Goal: Navigation & Orientation: Find specific page/section

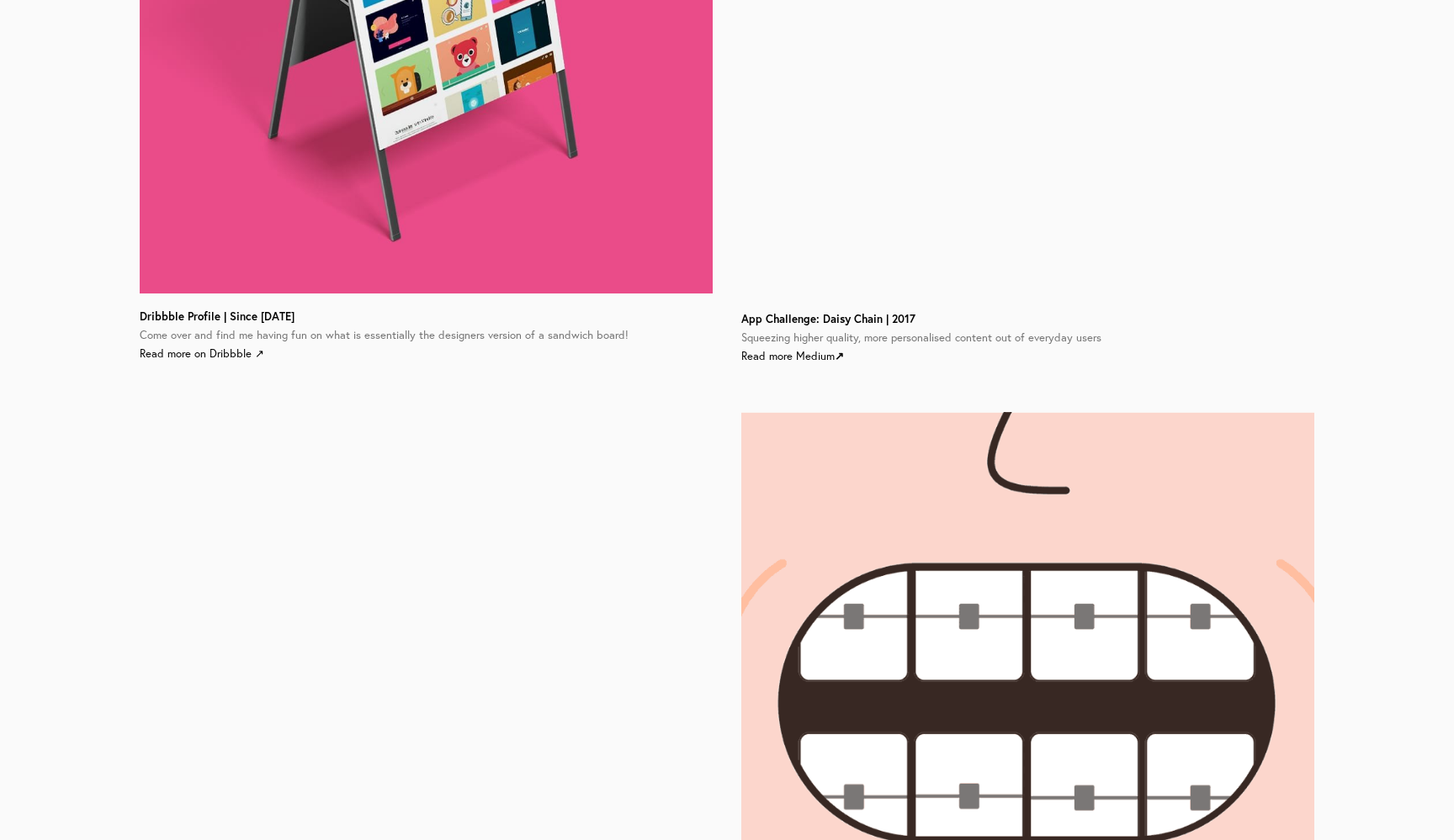
scroll to position [2697, 0]
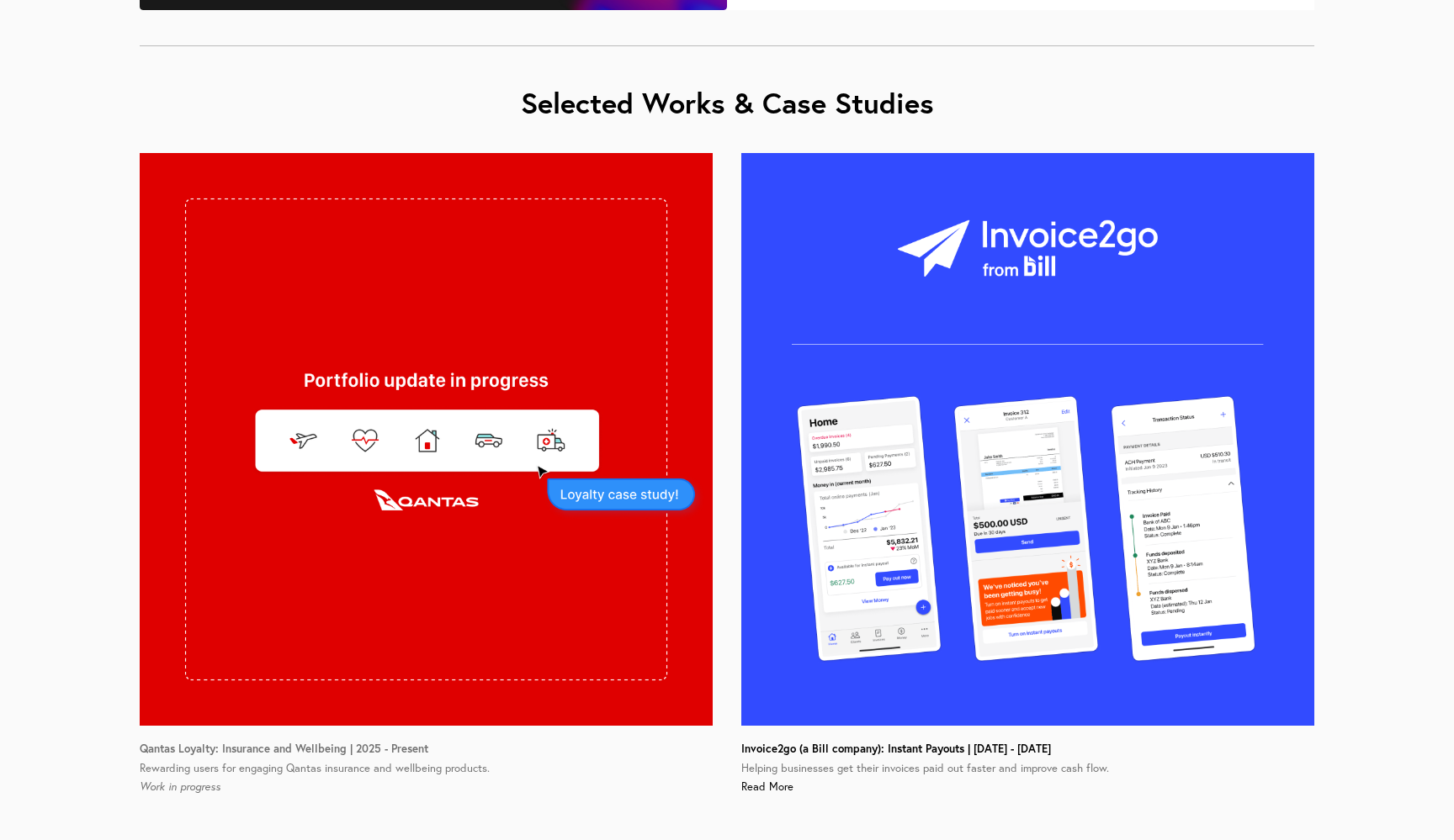
scroll to position [941, 0]
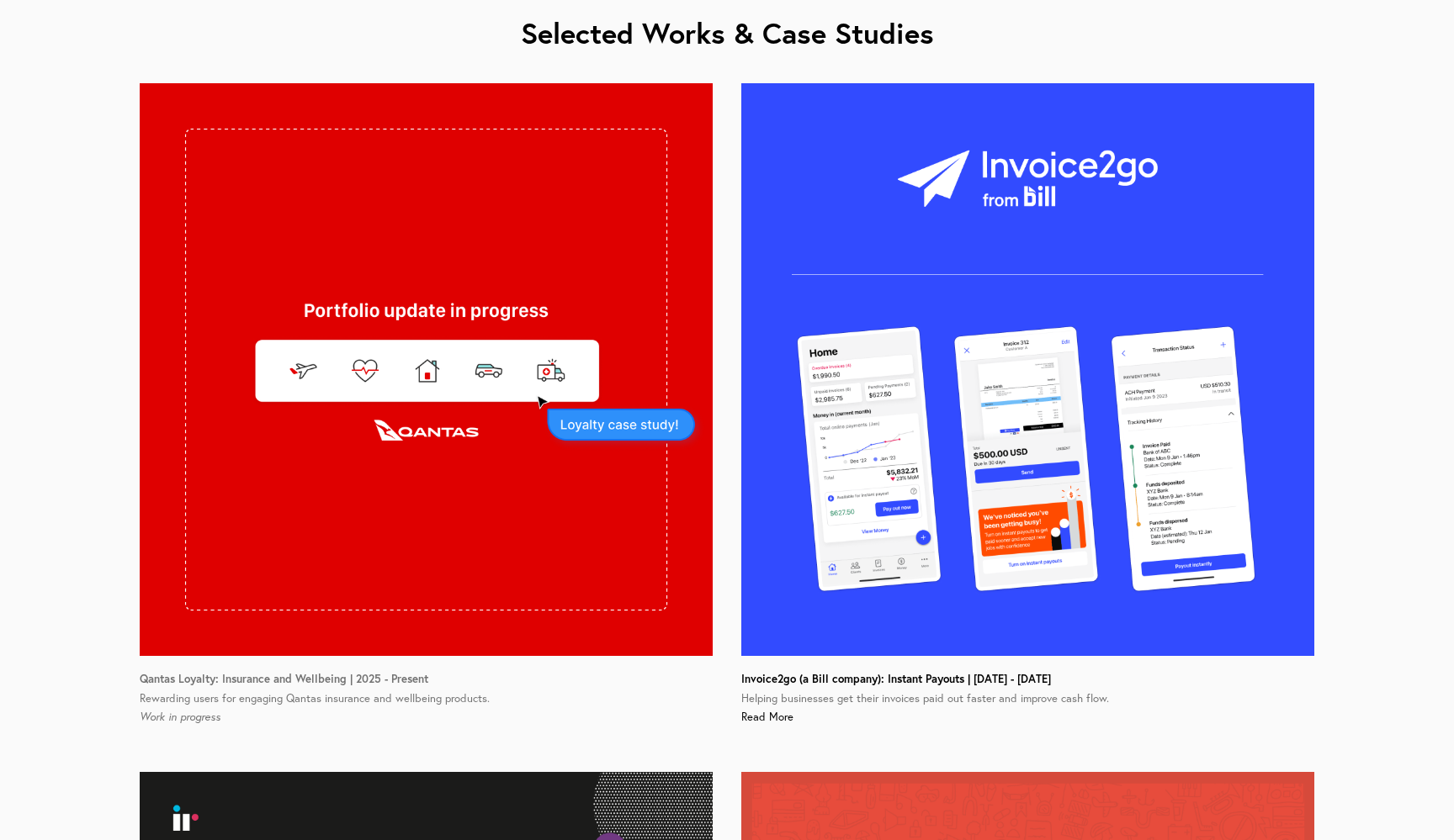
click at [839, 590] on img at bounding box center [1027, 369] width 573 height 573
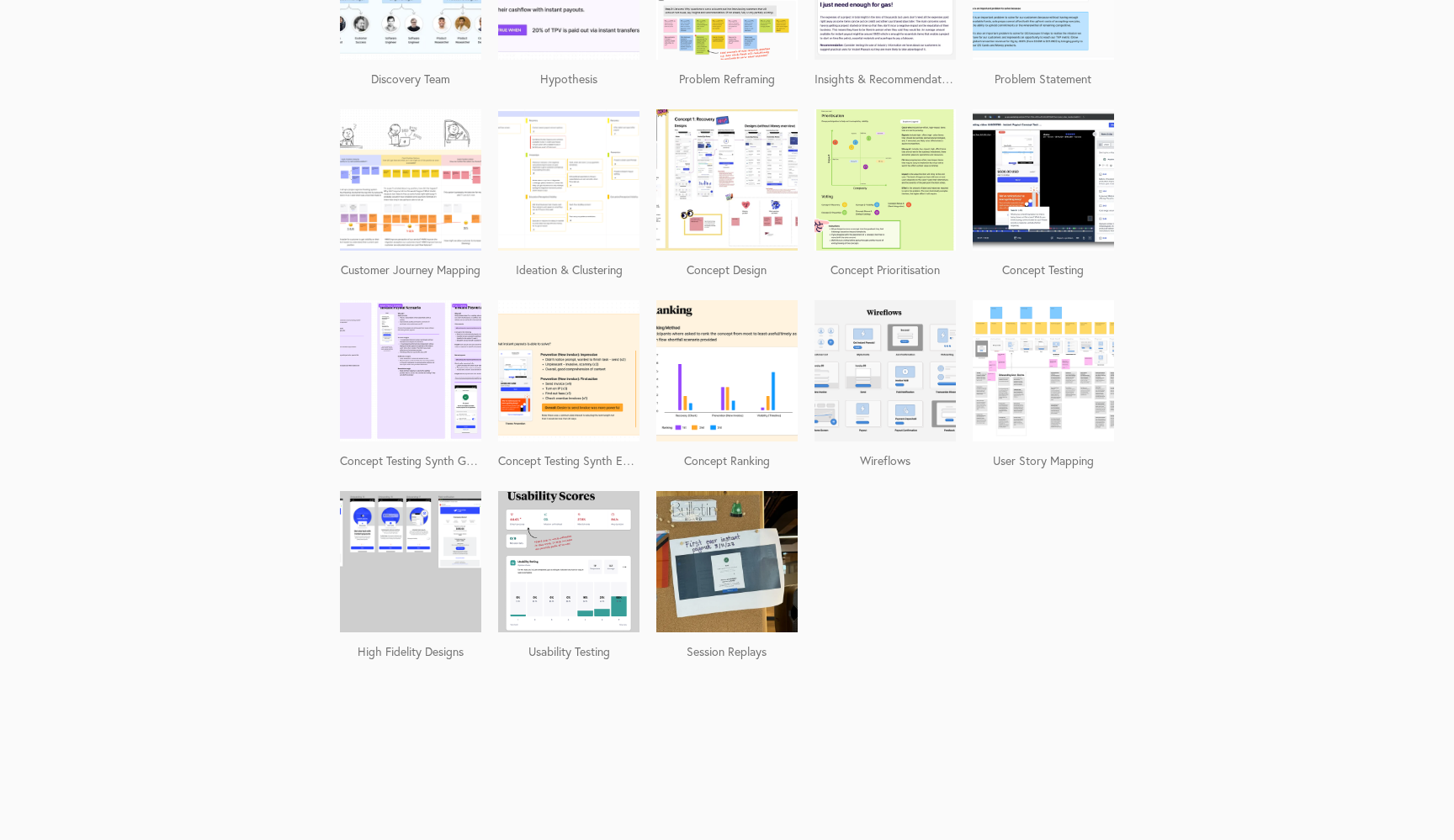
scroll to position [2123, 0]
click at [783, 532] on img at bounding box center [727, 563] width 141 height 185
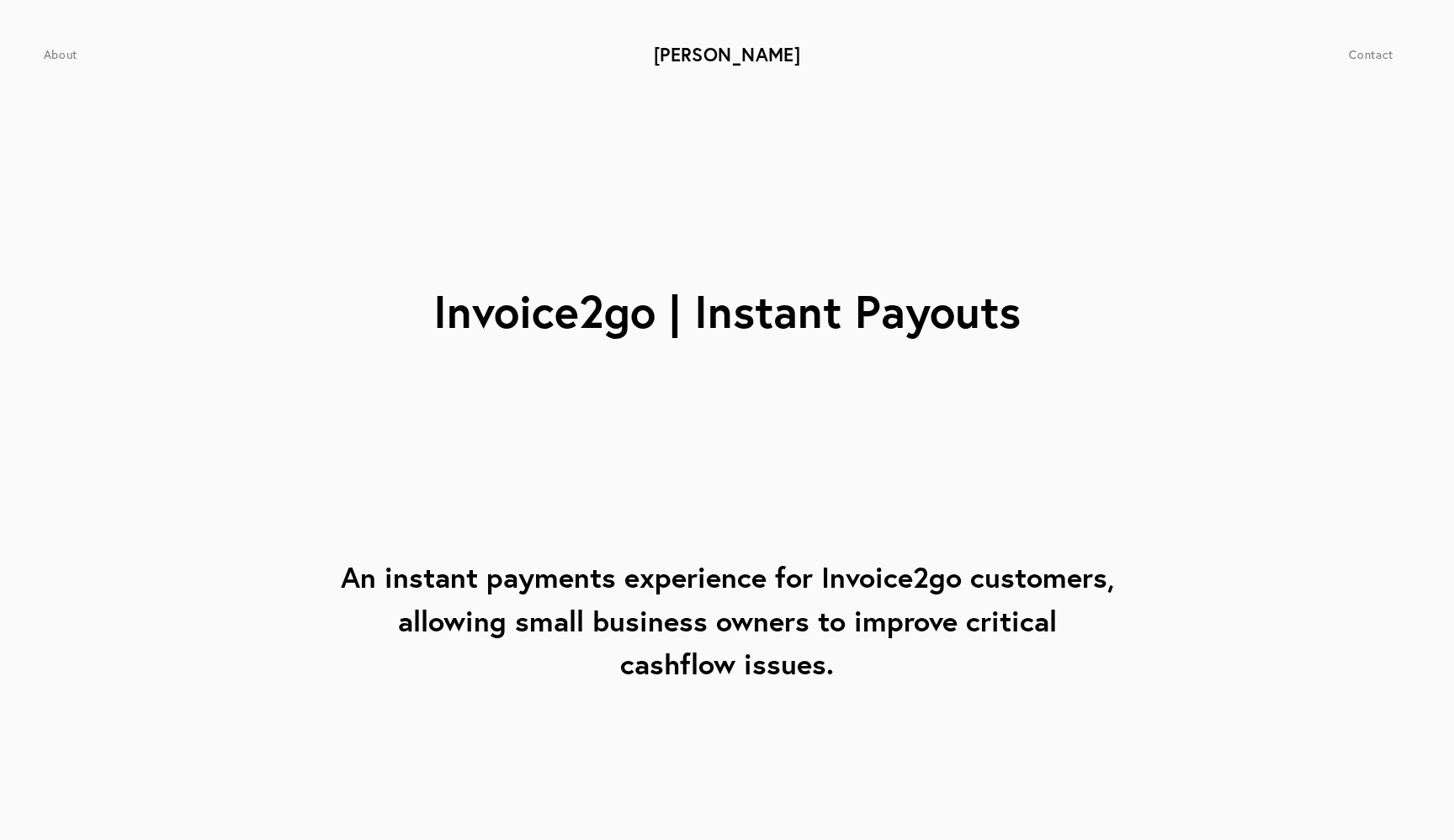
scroll to position [0, 0]
click at [734, 52] on link "[PERSON_NAME]" at bounding box center [727, 54] width 147 height 24
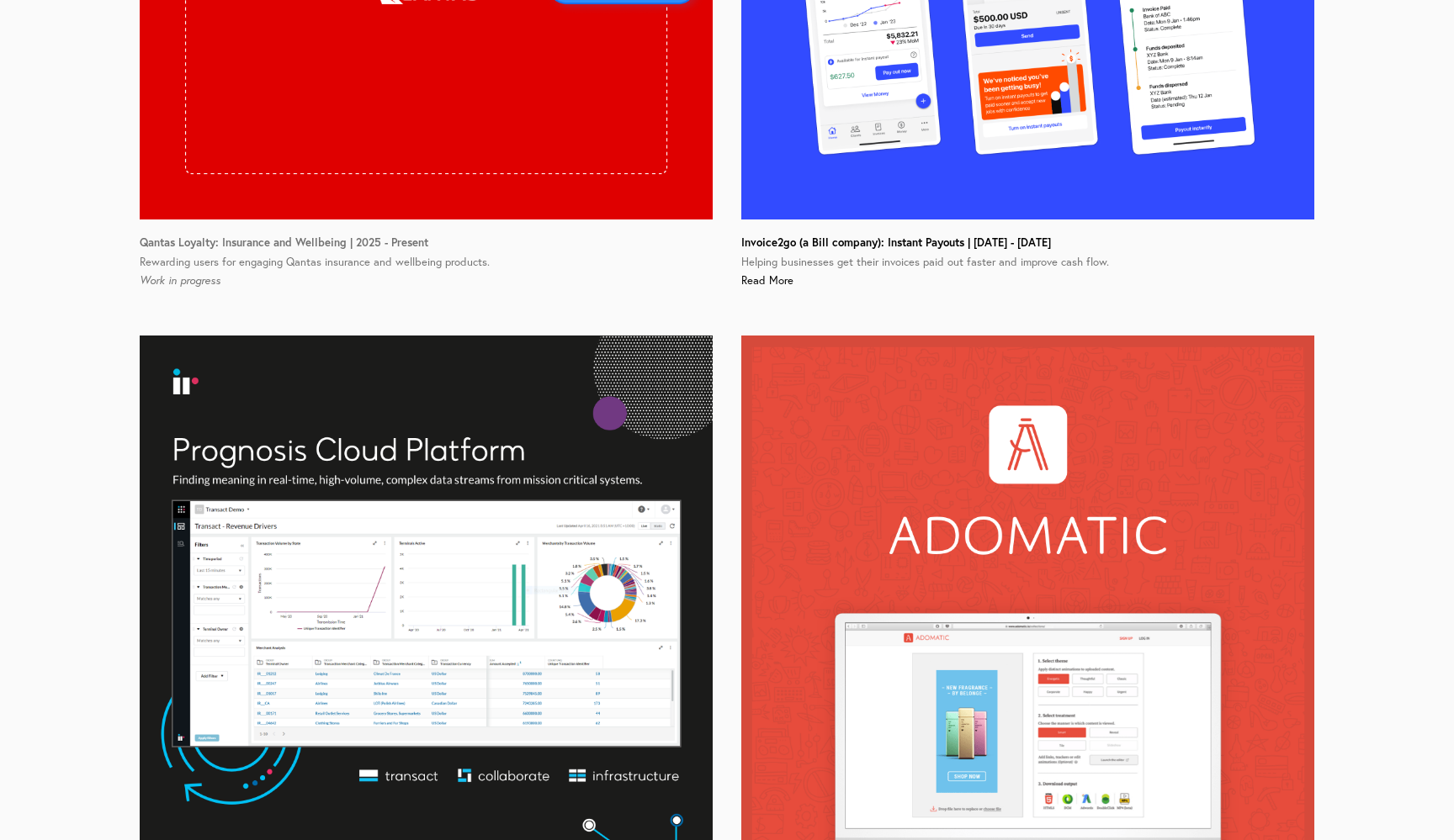
scroll to position [1391, 0]
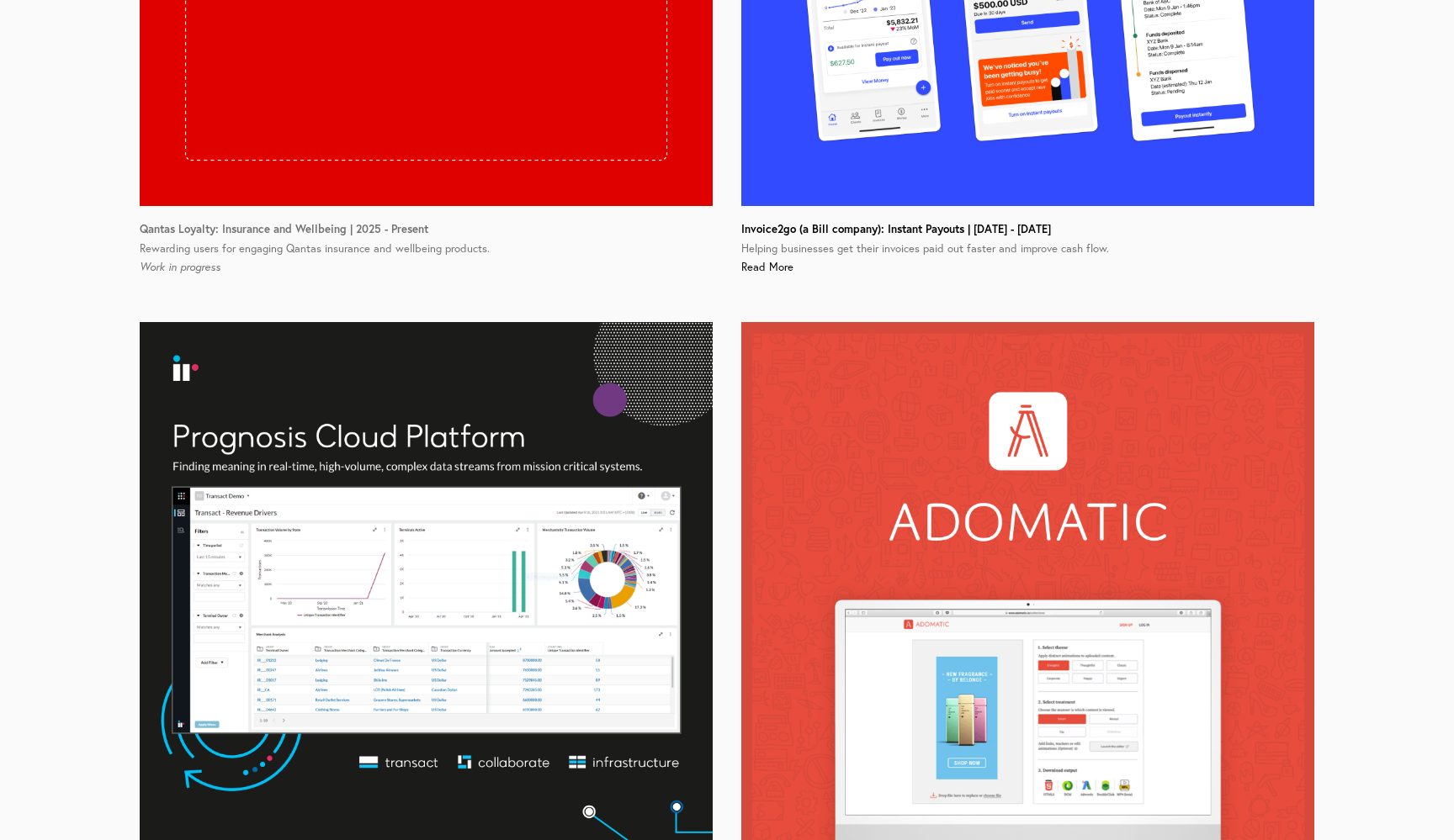
click at [457, 415] on img at bounding box center [427, 609] width 573 height 573
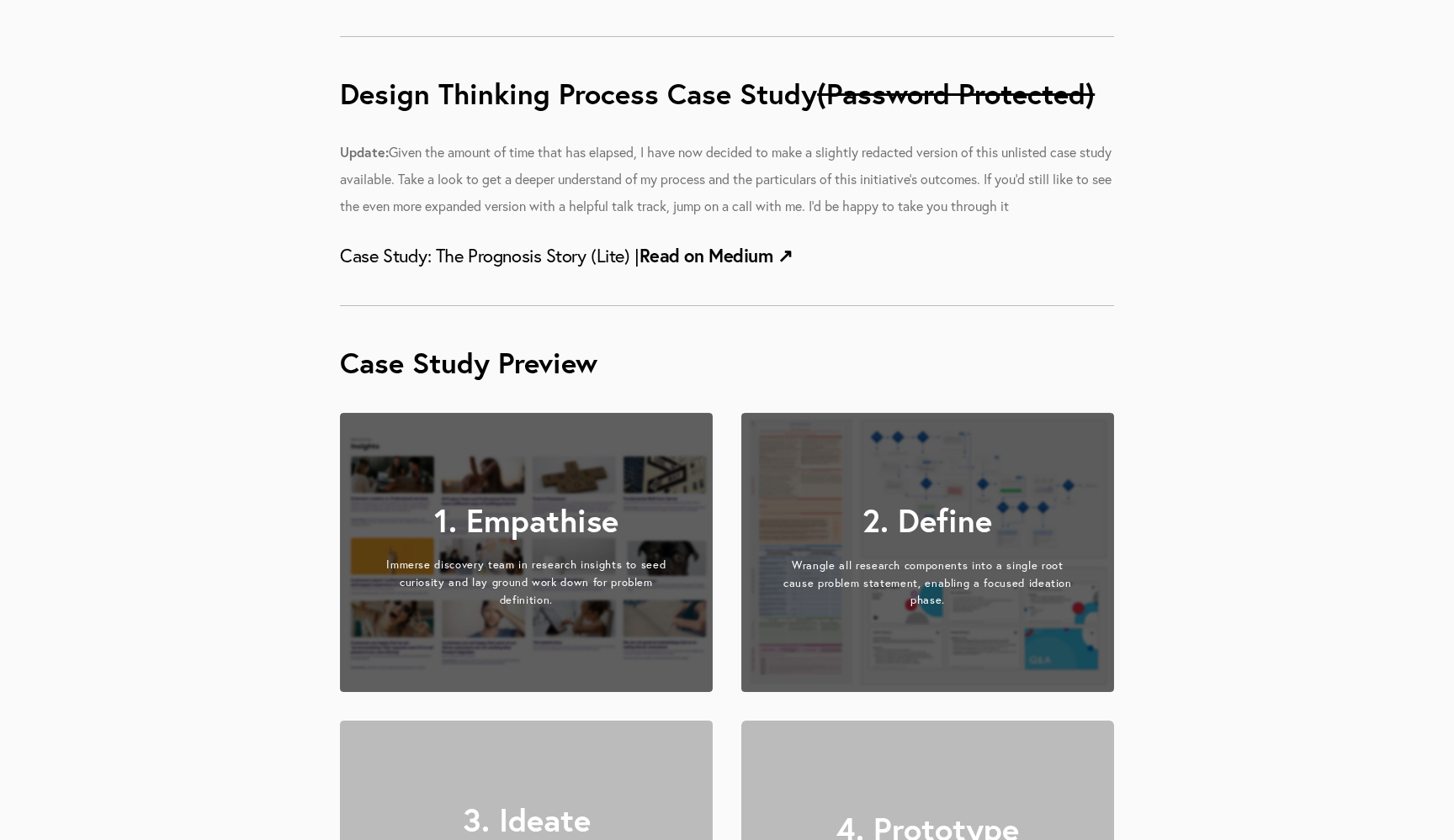
scroll to position [1721, 0]
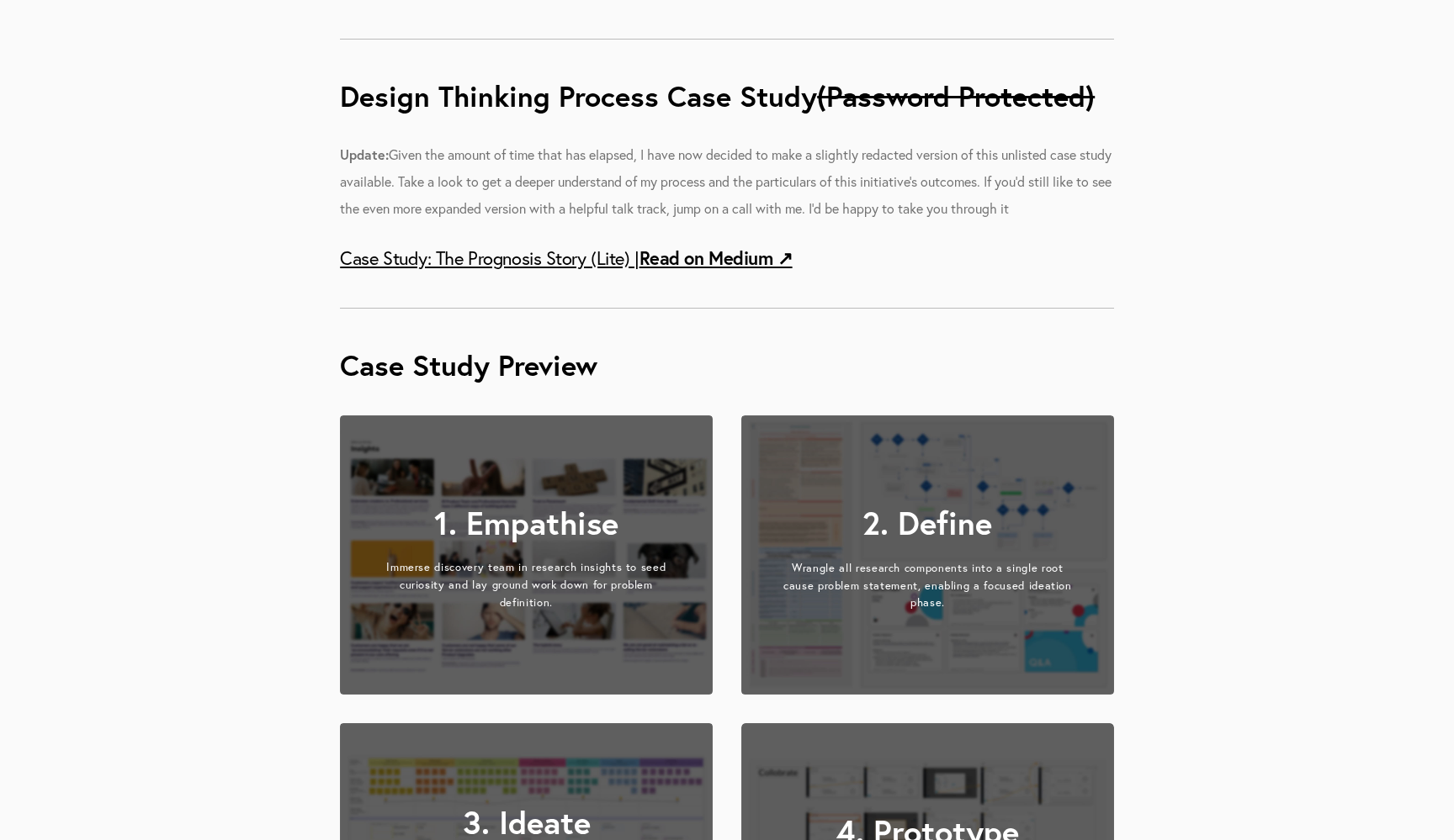
click at [737, 251] on strong "Read on Medium ↗︎" at bounding box center [717, 257] width 154 height 24
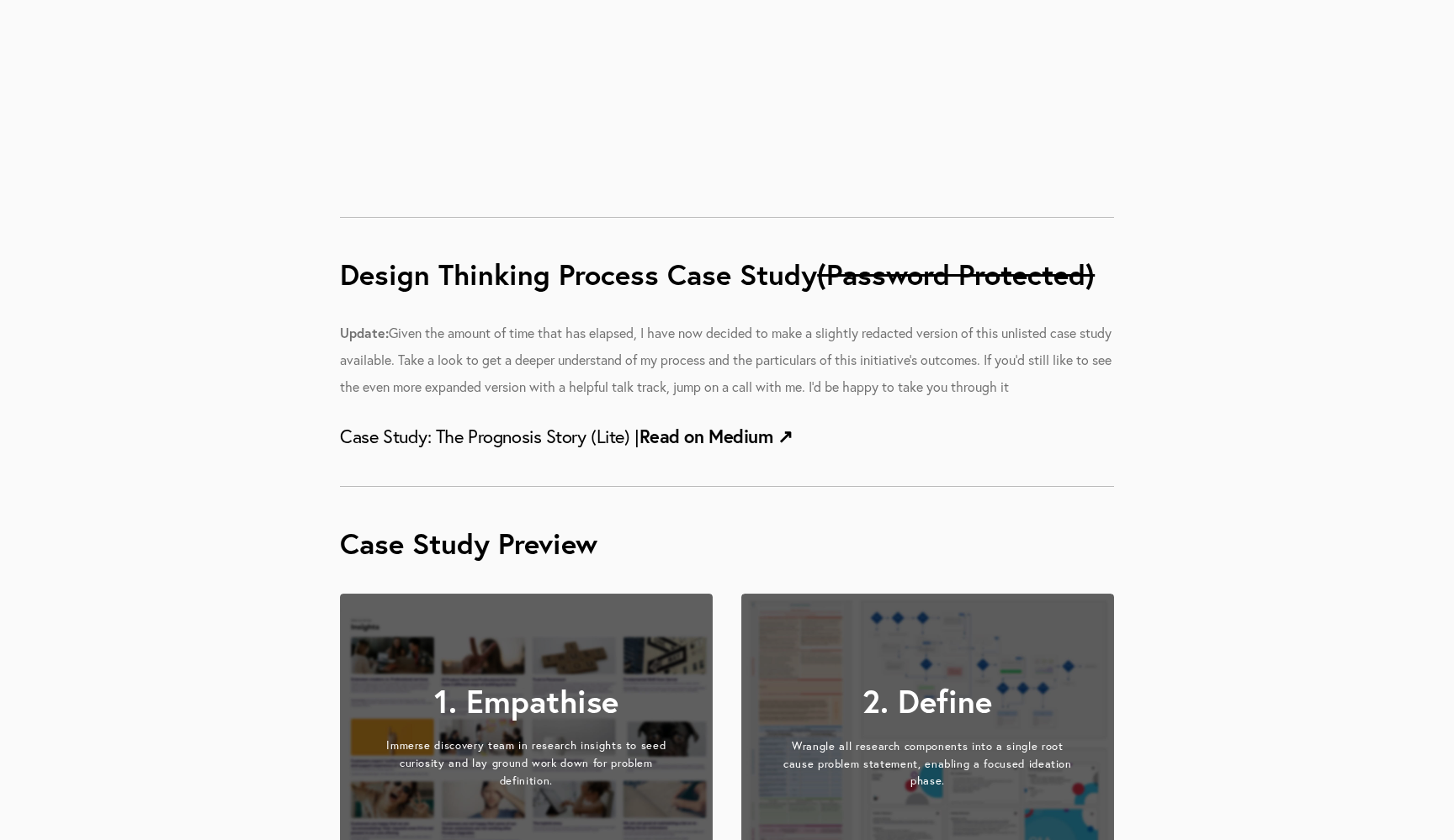
scroll to position [1543, 0]
